Goal: Task Accomplishment & Management: Manage account settings

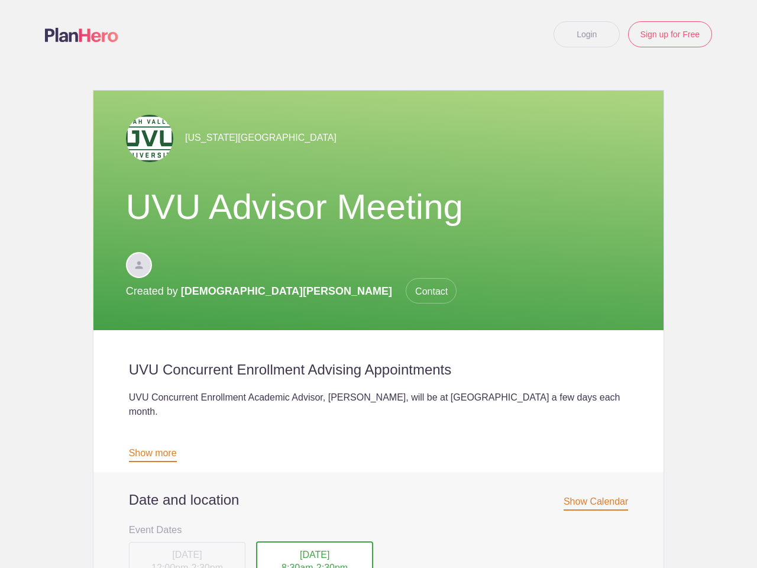
click at [378, 284] on div "[US_STATE][GEOGRAPHIC_DATA] UVU Advisor Meeting Created by [PERSON_NAME] Contact" at bounding box center [378, 209] width 570 height 239
click at [590, 496] on span "Show Calendar" at bounding box center [595, 503] width 64 height 14
click at [182, 541] on div "[DATE] 12:00pm - 2:30pm" at bounding box center [174, 564] width 100 height 46
click at [310, 541] on div "[DATE] 8:30am - 2:30pm" at bounding box center [274, 561] width 90 height 41
click at [378, 284] on div "[US_STATE][GEOGRAPHIC_DATA] UVU Advisor Meeting Created by [PERSON_NAME] Contact" at bounding box center [378, 209] width 570 height 239
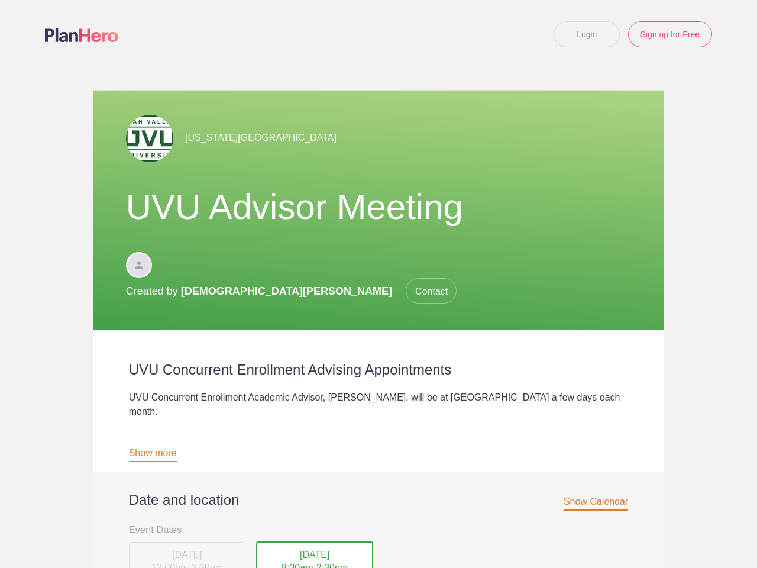
click at [590, 496] on span "Show Calendar" at bounding box center [595, 503] width 64 height 14
click at [182, 541] on div "[DATE] 12:00pm - 2:30pm" at bounding box center [174, 564] width 100 height 46
click at [310, 541] on div "[DATE] 8:30am - 2:30pm" at bounding box center [274, 561] width 90 height 41
